Goal: Task Accomplishment & Management: Manage account settings

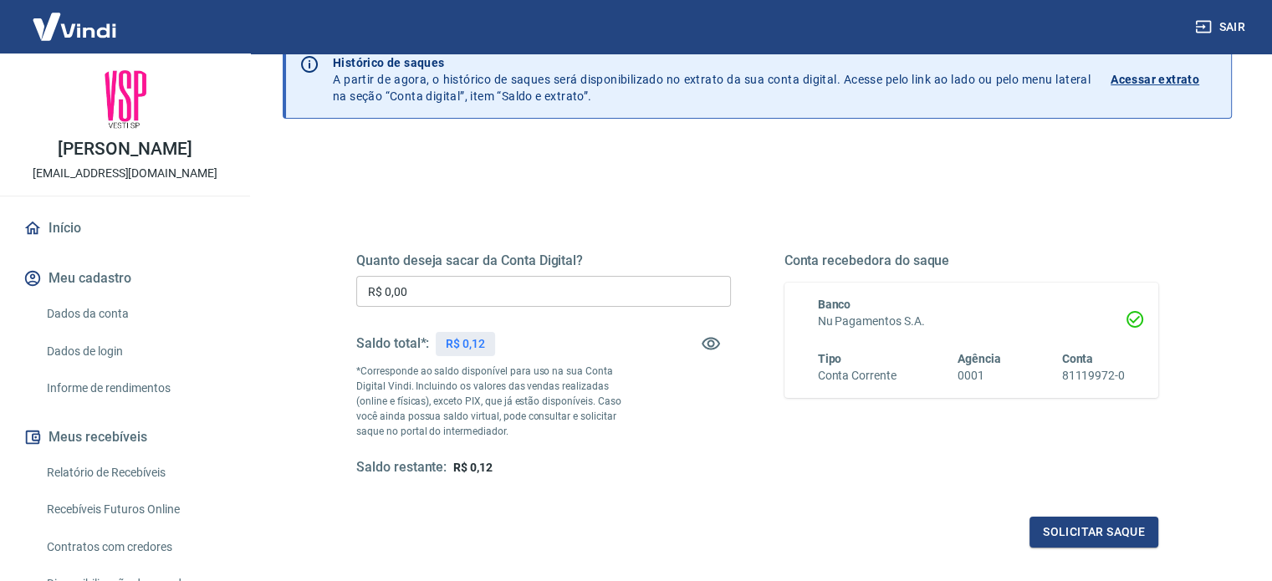
scroll to position [167, 0]
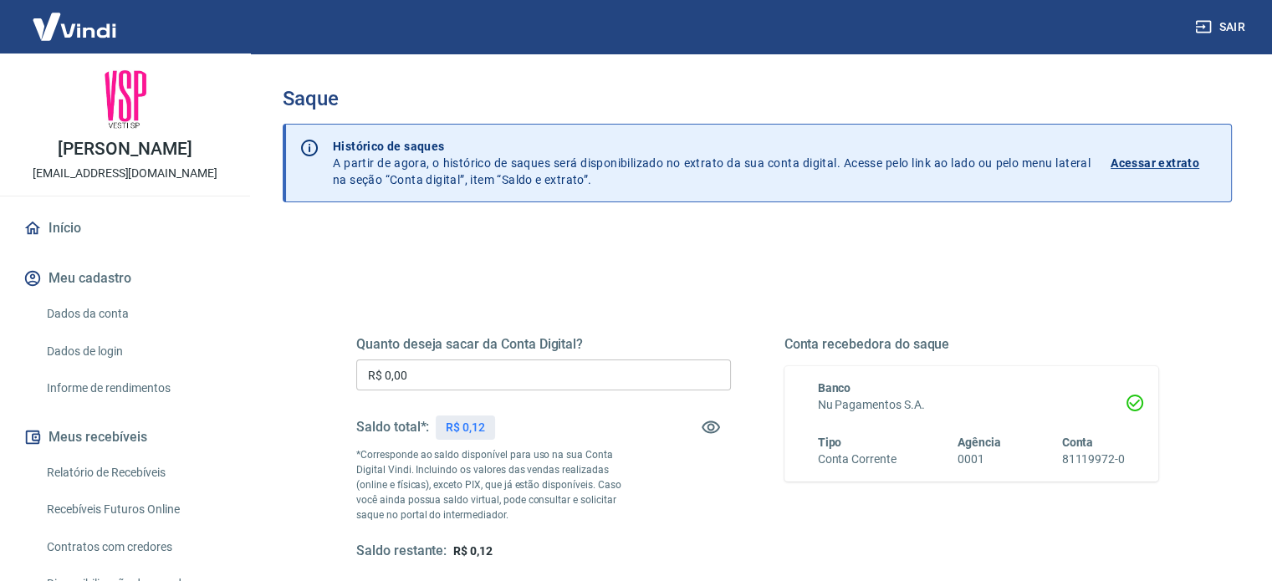
click at [494, 376] on input "R$ 0,00" at bounding box center [543, 375] width 375 height 31
